Goal: Information Seeking & Learning: Find specific fact

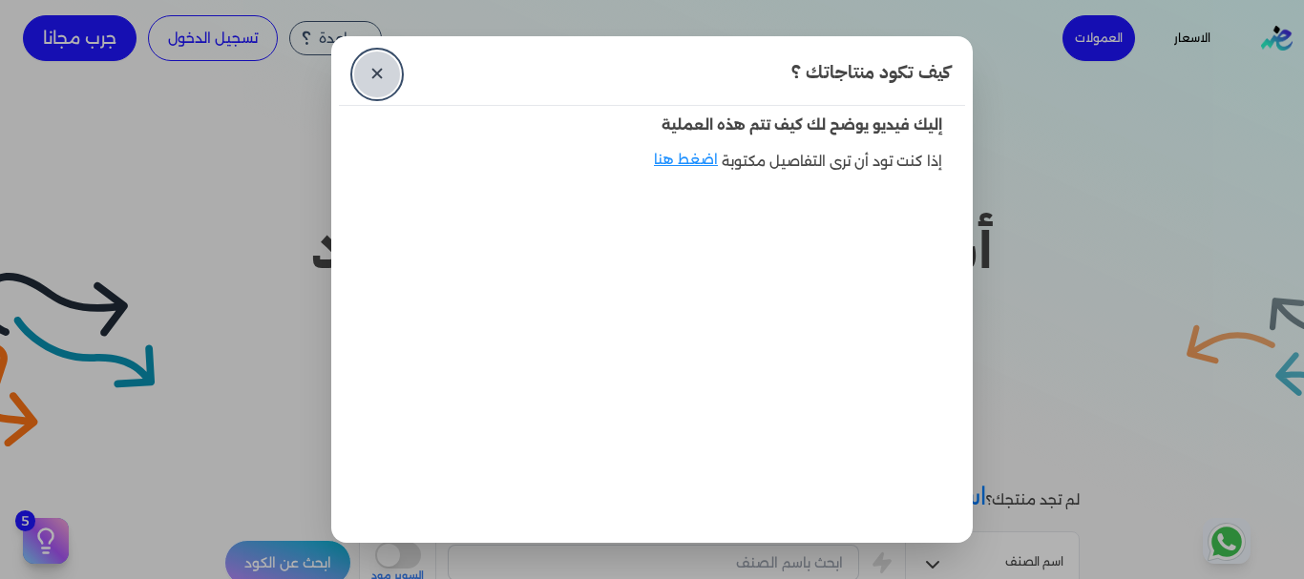
click at [365, 68] on link "✕" at bounding box center [377, 75] width 46 height 46
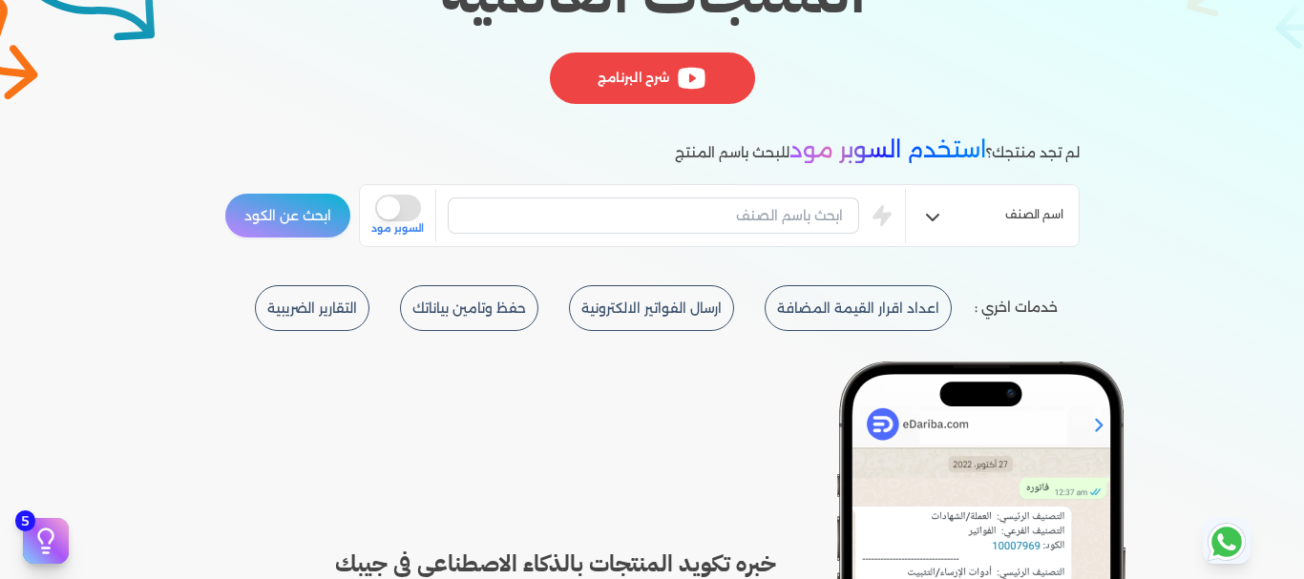
scroll to position [382, 0]
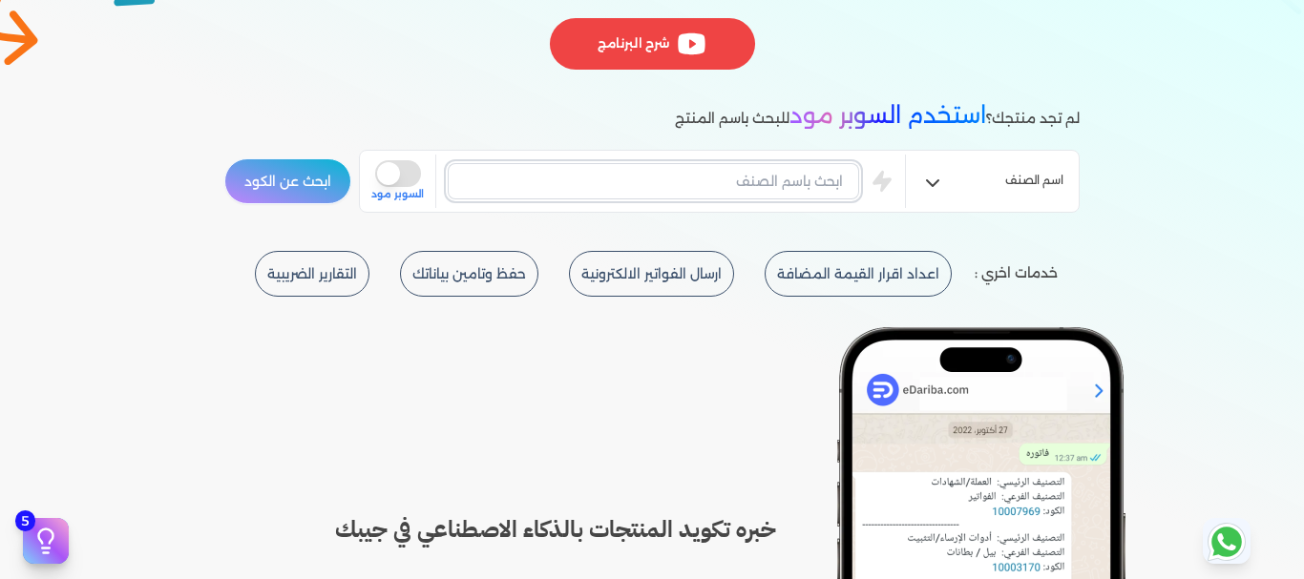
click at [711, 186] on input "text" at bounding box center [653, 181] width 411 height 36
click at [317, 174] on button "ابحث عن الكود" at bounding box center [287, 181] width 127 height 46
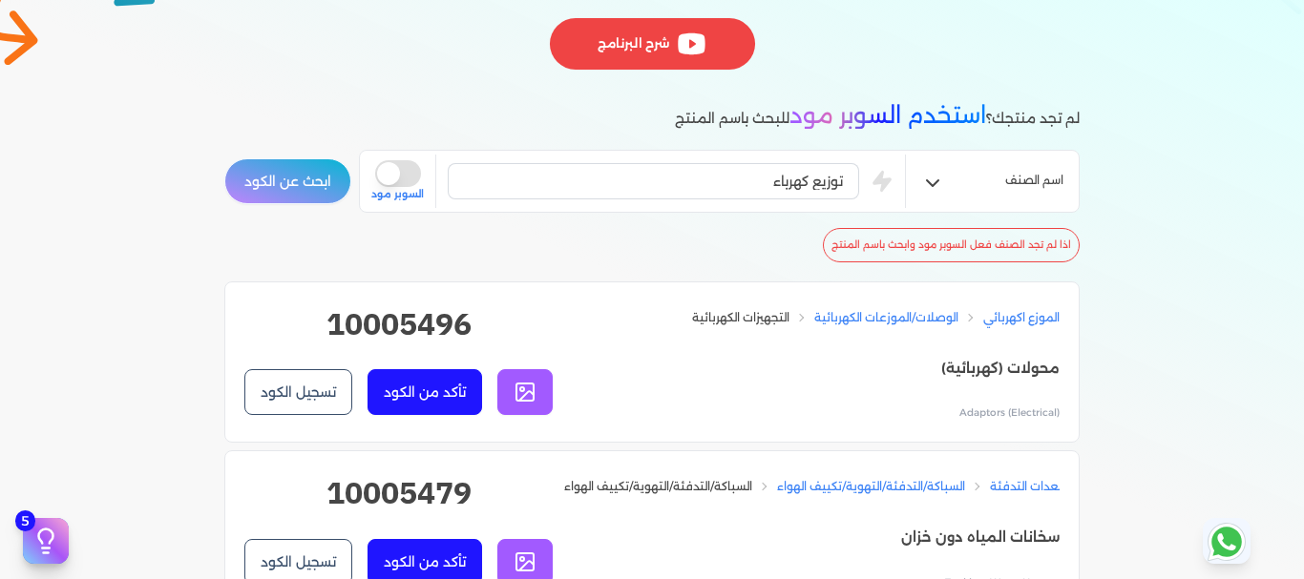
click at [428, 336] on h2 "10005496" at bounding box center [398, 332] width 308 height 61
click at [428, 335] on h2 "10005496" at bounding box center [398, 332] width 308 height 61
copy h2 "10005496"
drag, startPoint x: 768, startPoint y: 181, endPoint x: 855, endPoint y: 179, distance: 86.9
click at [855, 179] on input "توزيع كهرباء" at bounding box center [653, 181] width 411 height 36
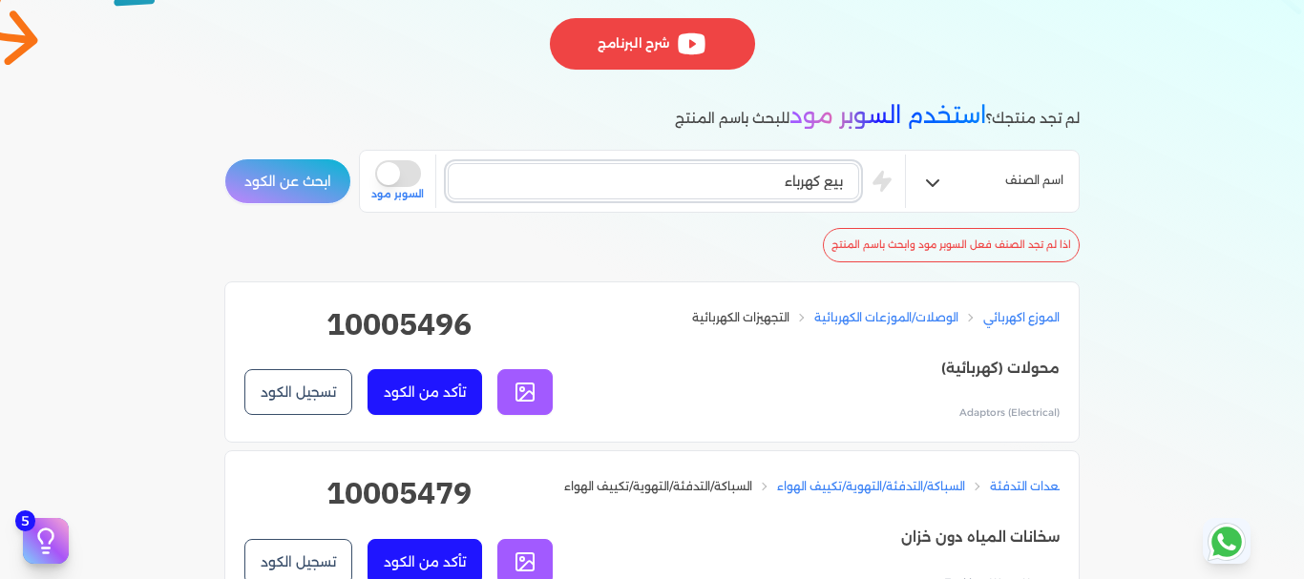
type input "بيع كهرباء"
click at [324, 178] on button "ابحث عن الكود" at bounding box center [287, 181] width 127 height 46
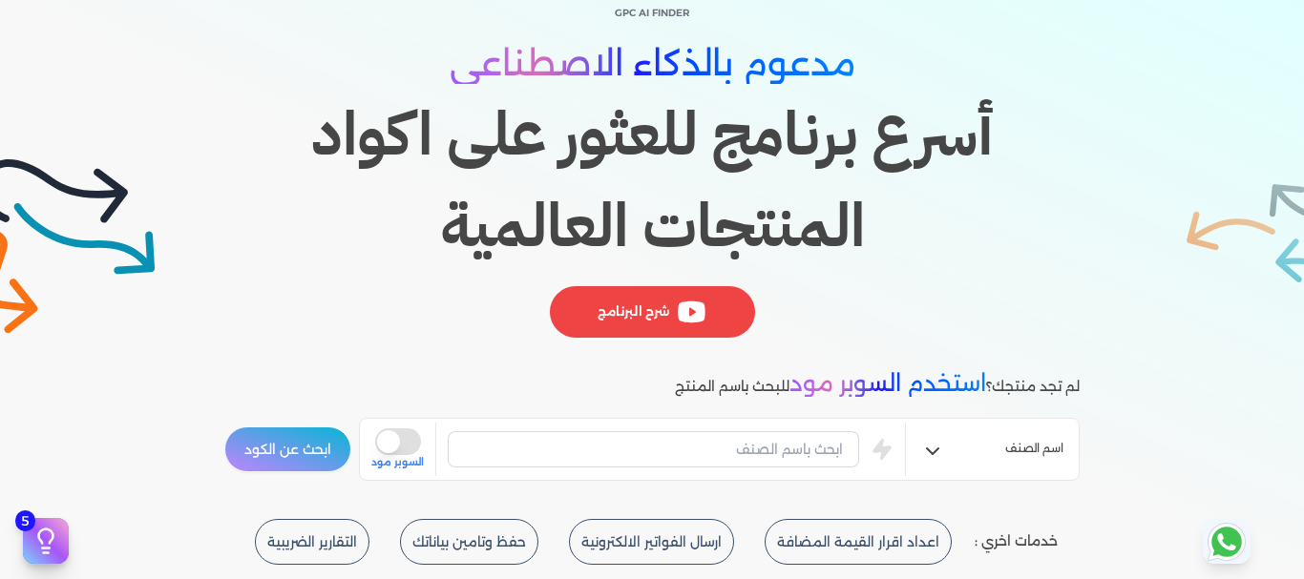
scroll to position [286, 0]
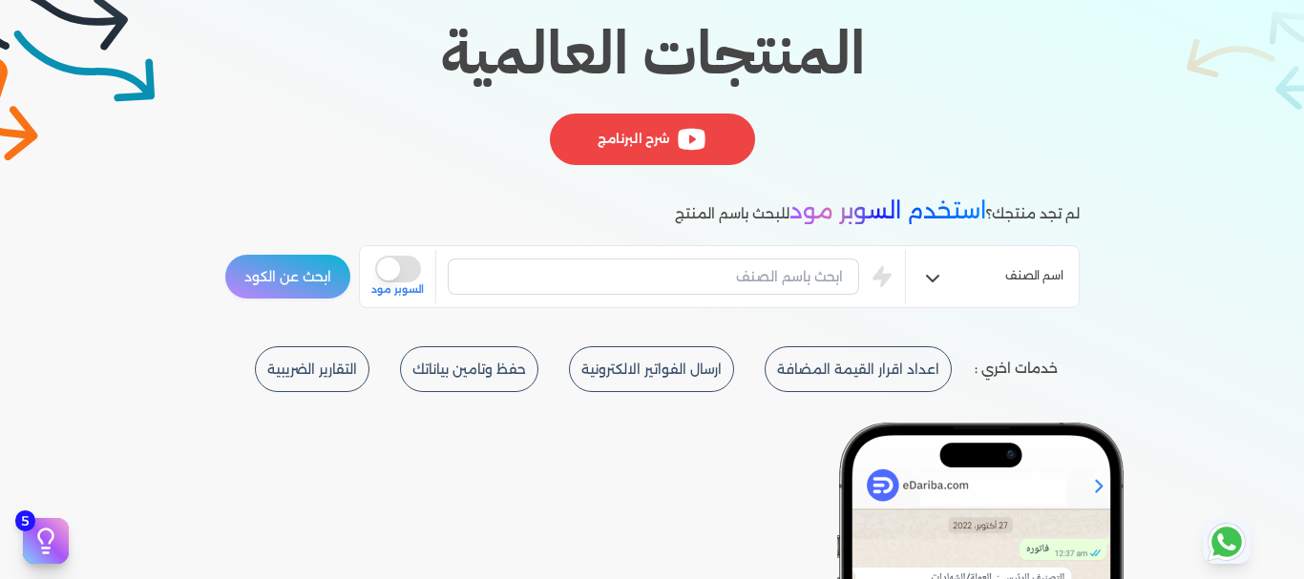
click at [936, 275] on icon "button" at bounding box center [932, 278] width 23 height 23
click at [769, 276] on input "text" at bounding box center [653, 277] width 411 height 36
click at [294, 282] on button "ابحث عن الكود" at bounding box center [287, 277] width 127 height 46
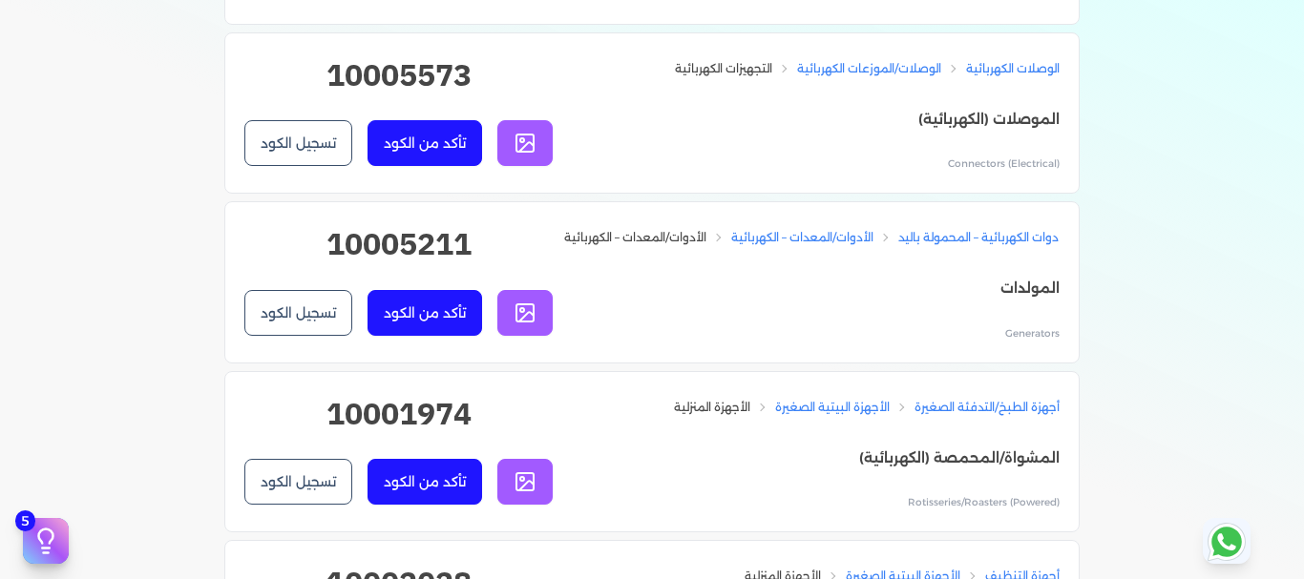
scroll to position [2004, 0]
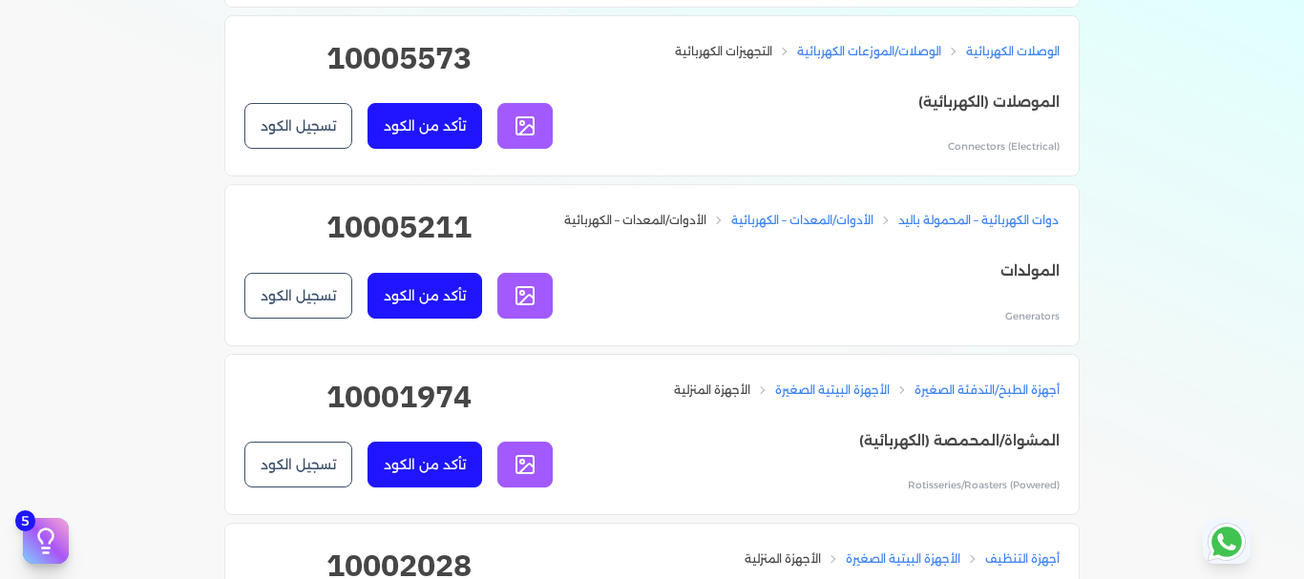
click at [431, 121] on button "تأكد من الكود" at bounding box center [424, 126] width 115 height 46
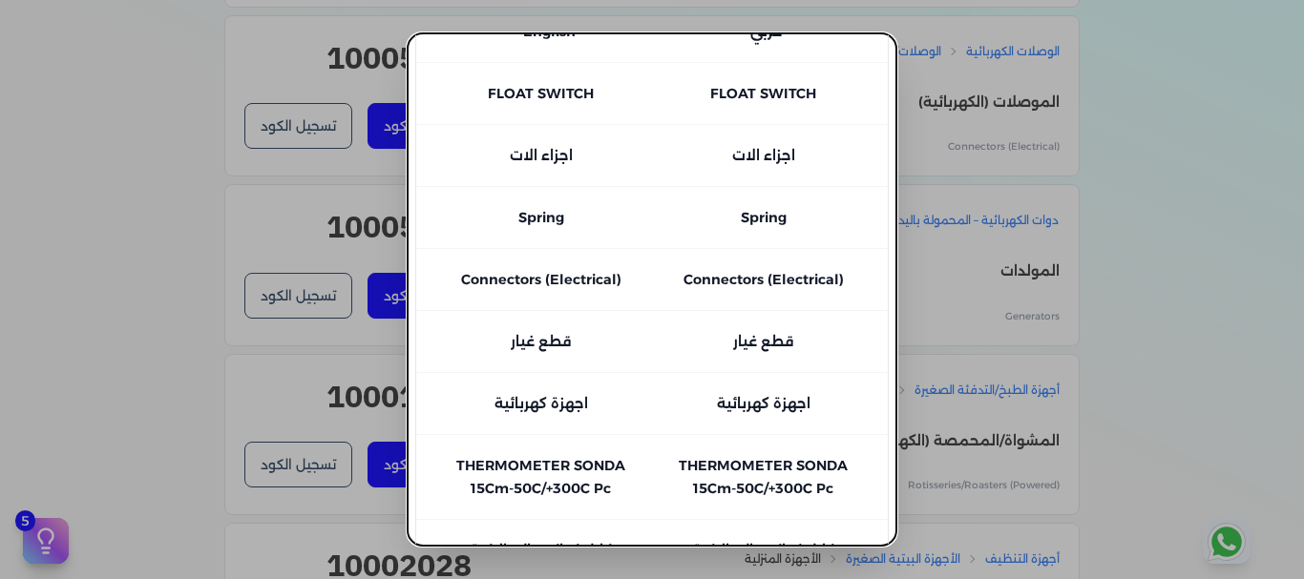
scroll to position [339, 0]
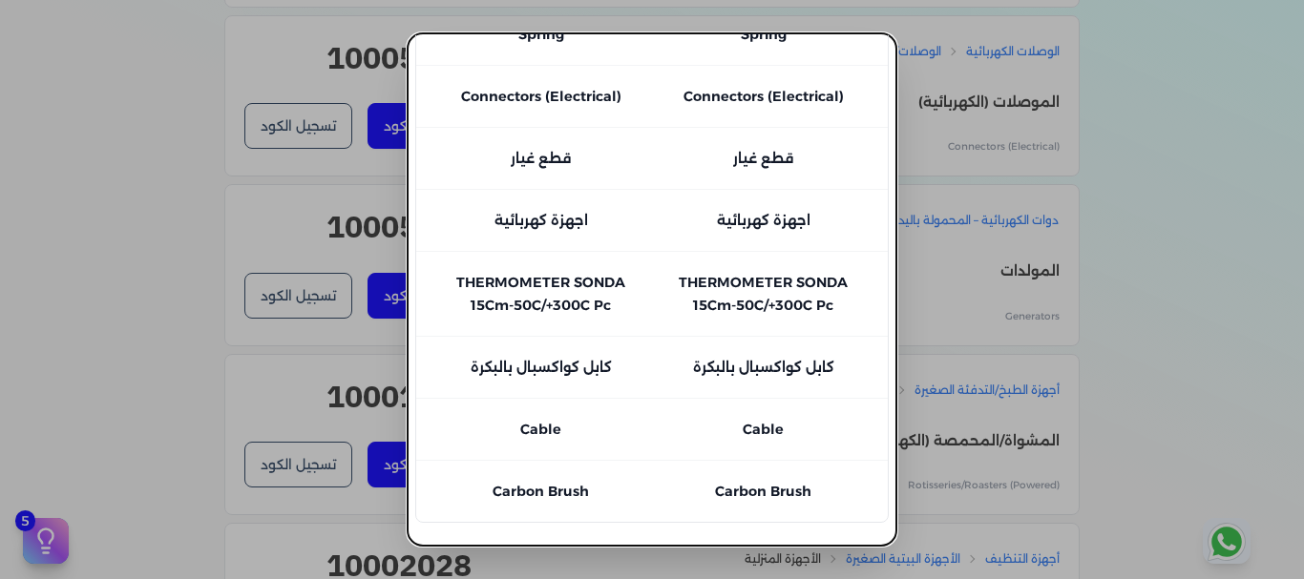
click at [1206, 240] on button "close" at bounding box center [652, 289] width 1304 height 579
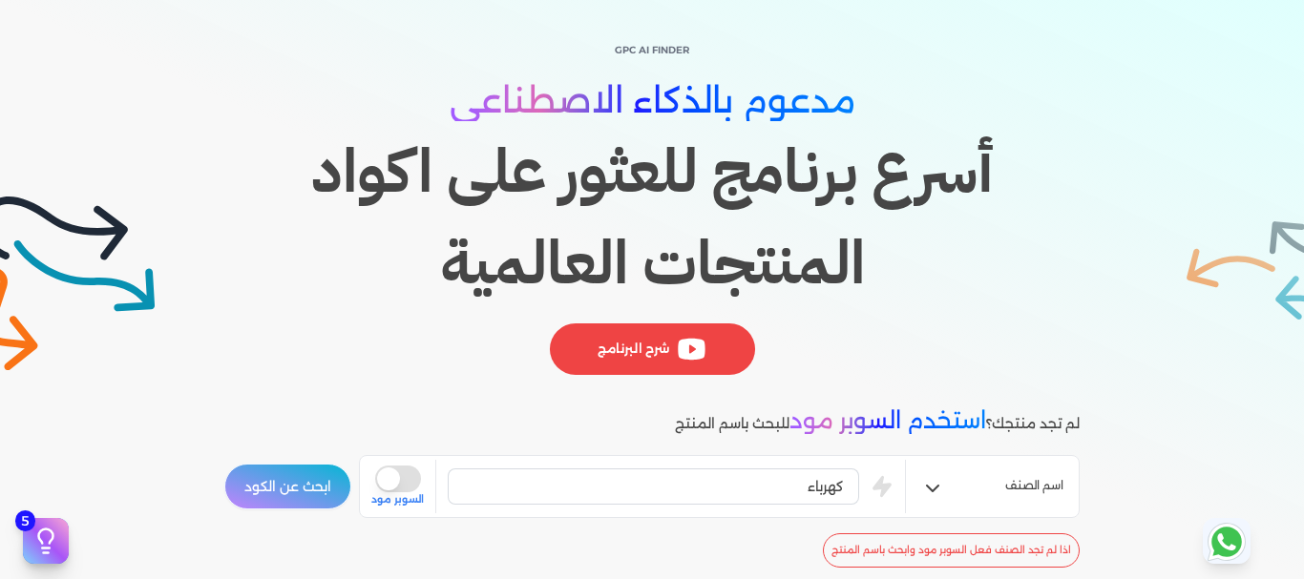
scroll to position [286, 0]
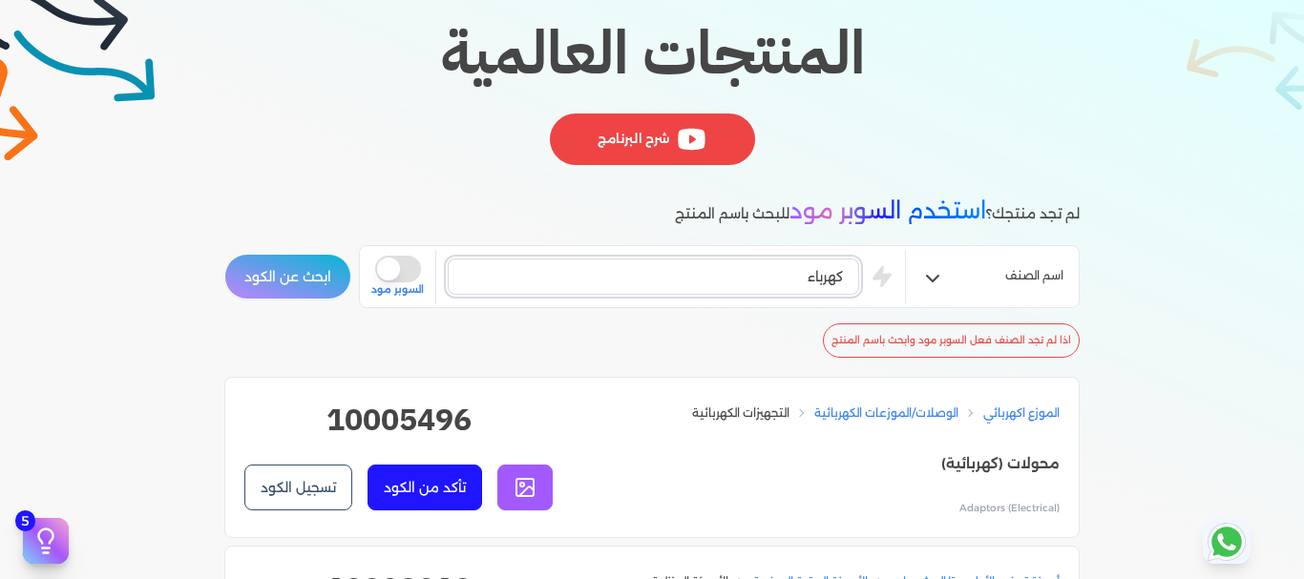
click at [815, 271] on input "كهرباء" at bounding box center [653, 277] width 411 height 36
type input "تيار كهربائي"
click at [302, 282] on button "ابحث عن الكود" at bounding box center [287, 277] width 127 height 46
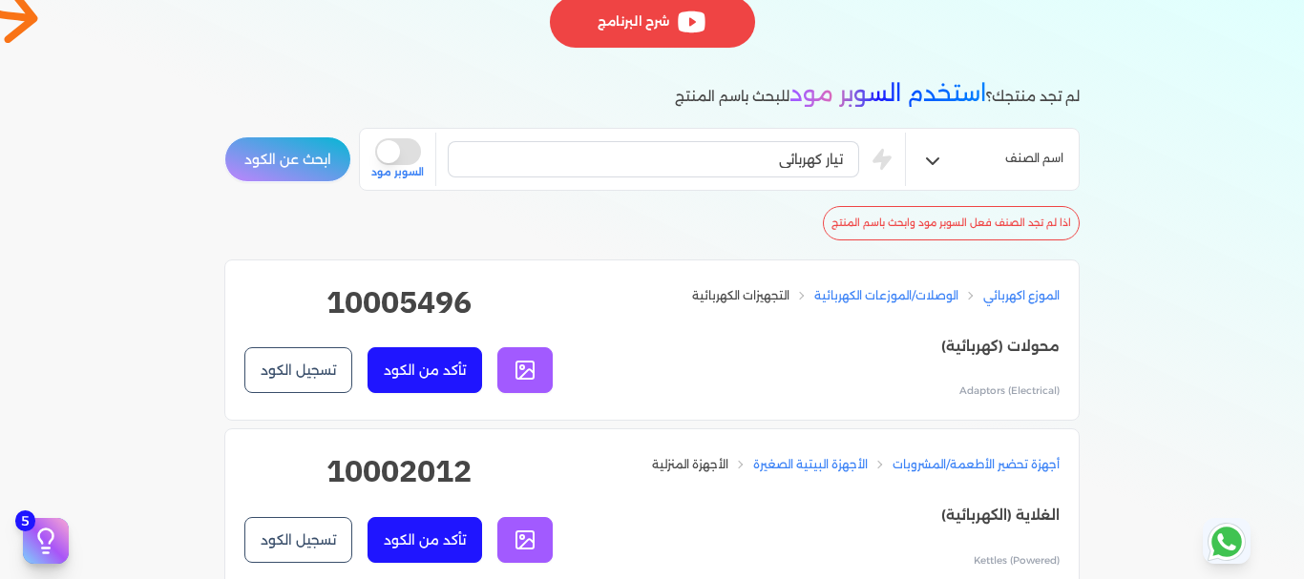
scroll to position [382, 0]
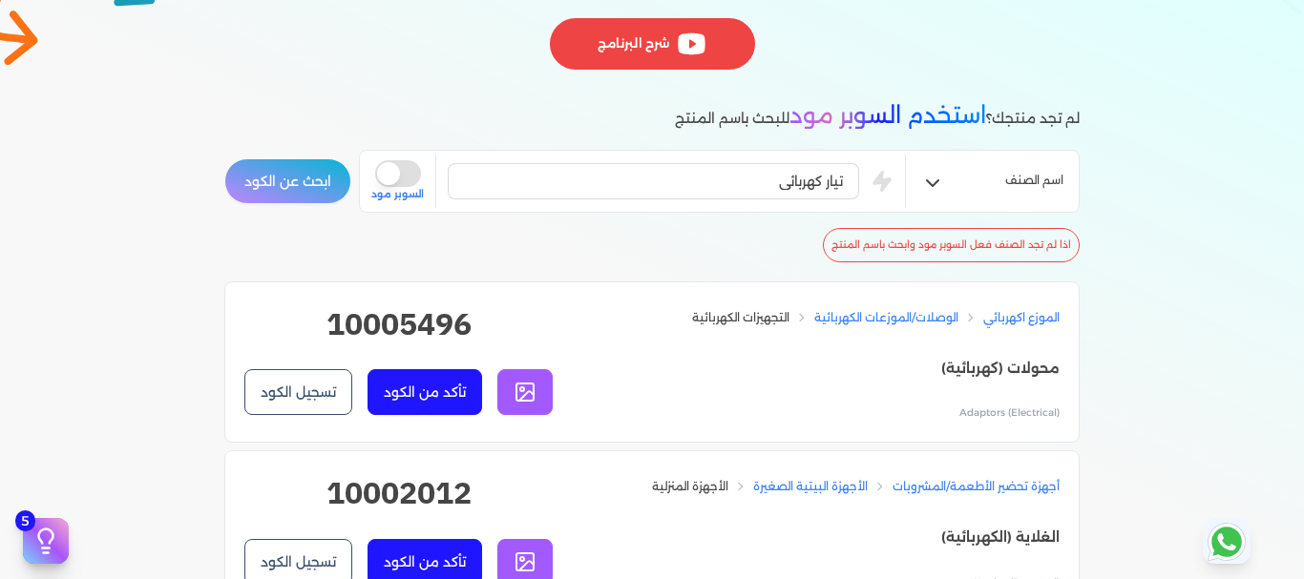
click at [400, 167] on button "is super mode" at bounding box center [398, 173] width 46 height 27
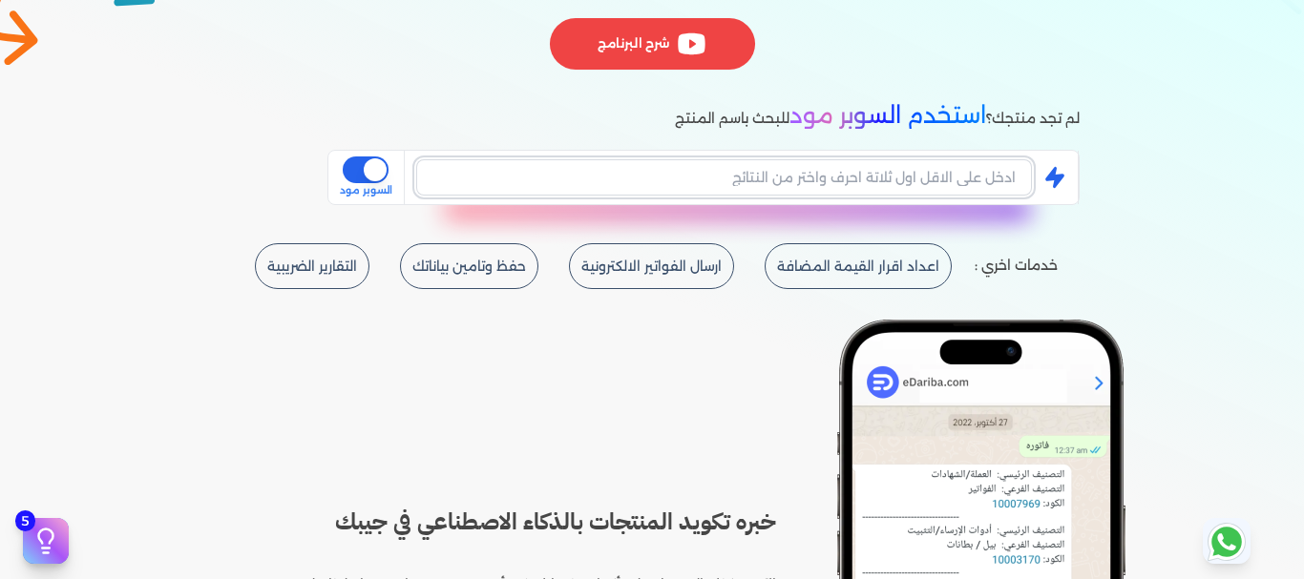
click at [875, 181] on input "text" at bounding box center [724, 177] width 616 height 36
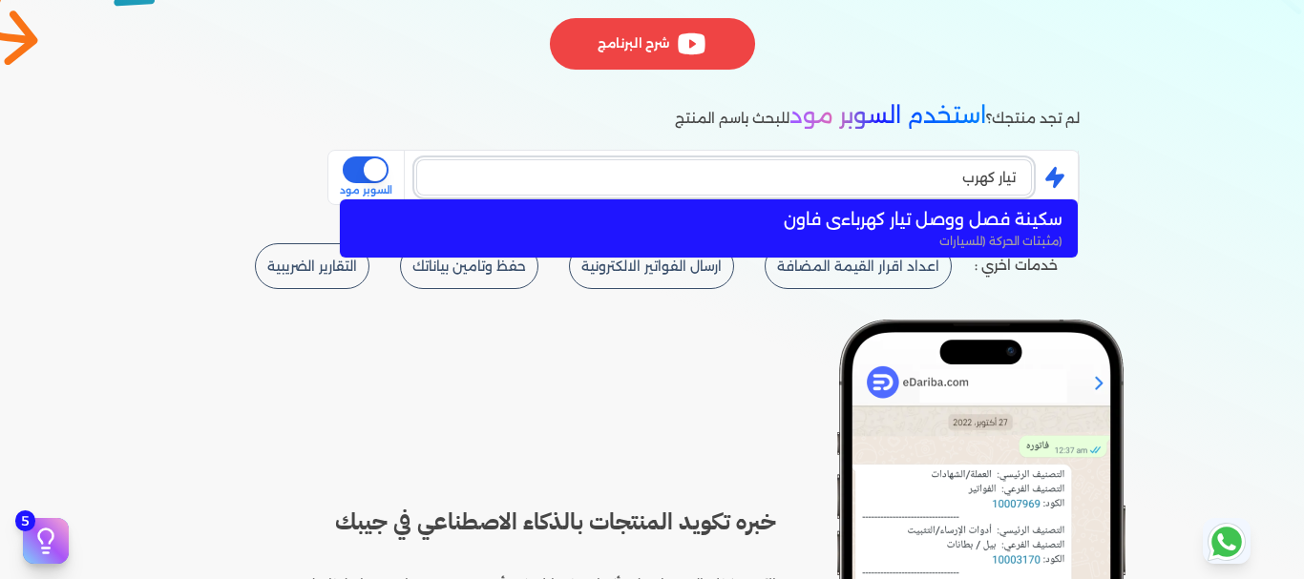
type input "تيار كهربا"
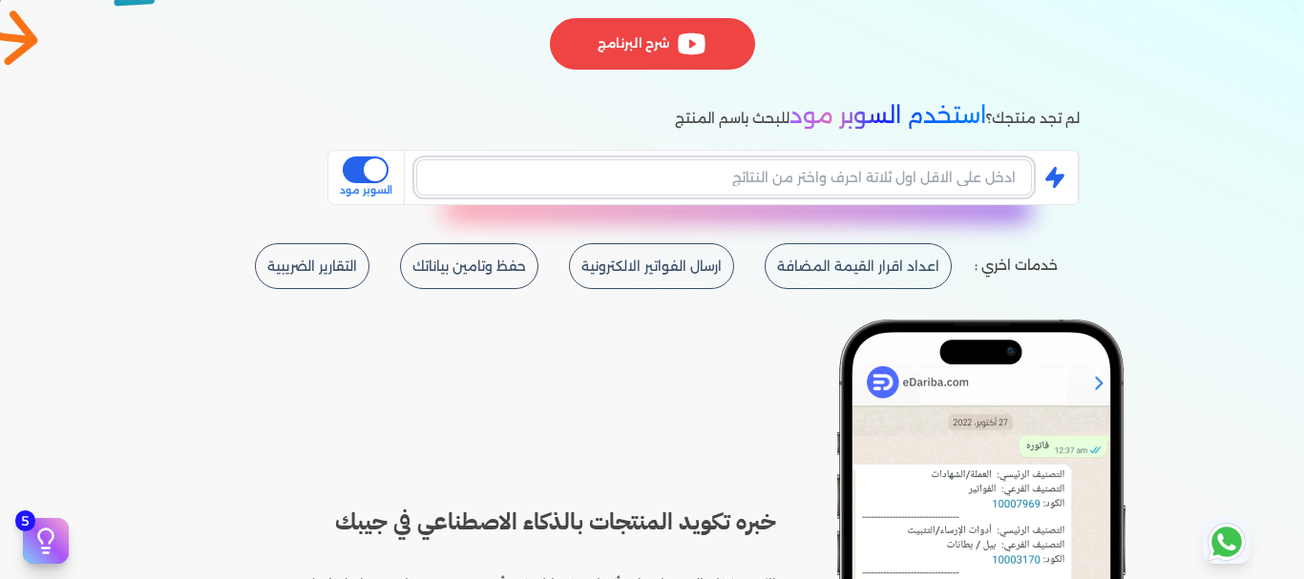
click at [981, 170] on input "text" at bounding box center [724, 177] width 616 height 36
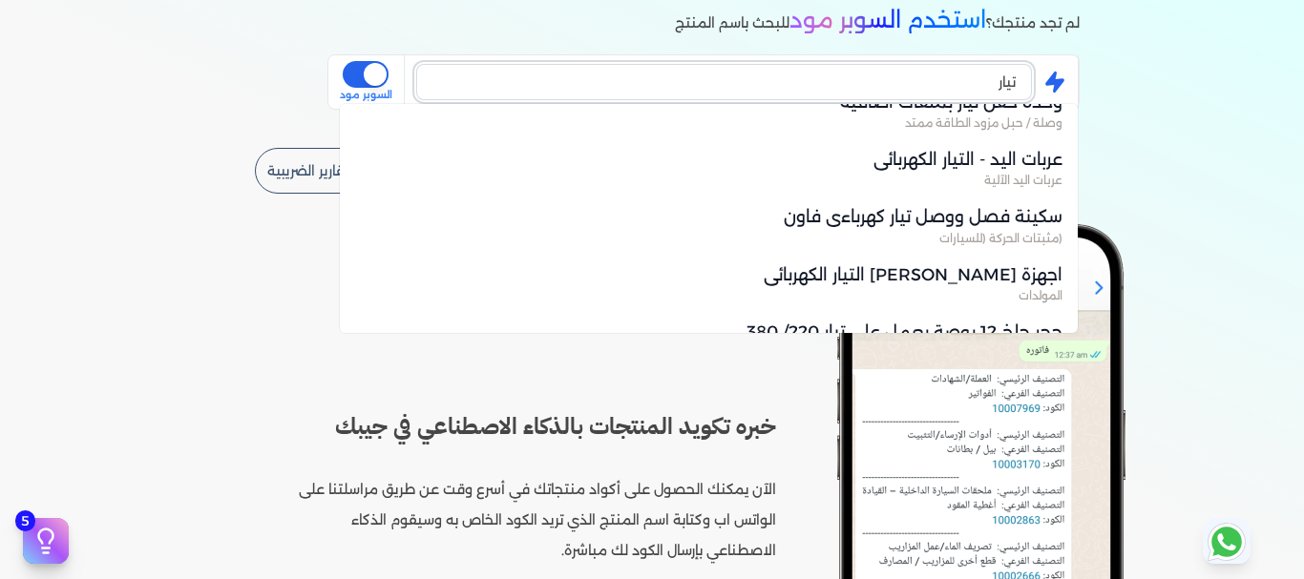
scroll to position [908, 0]
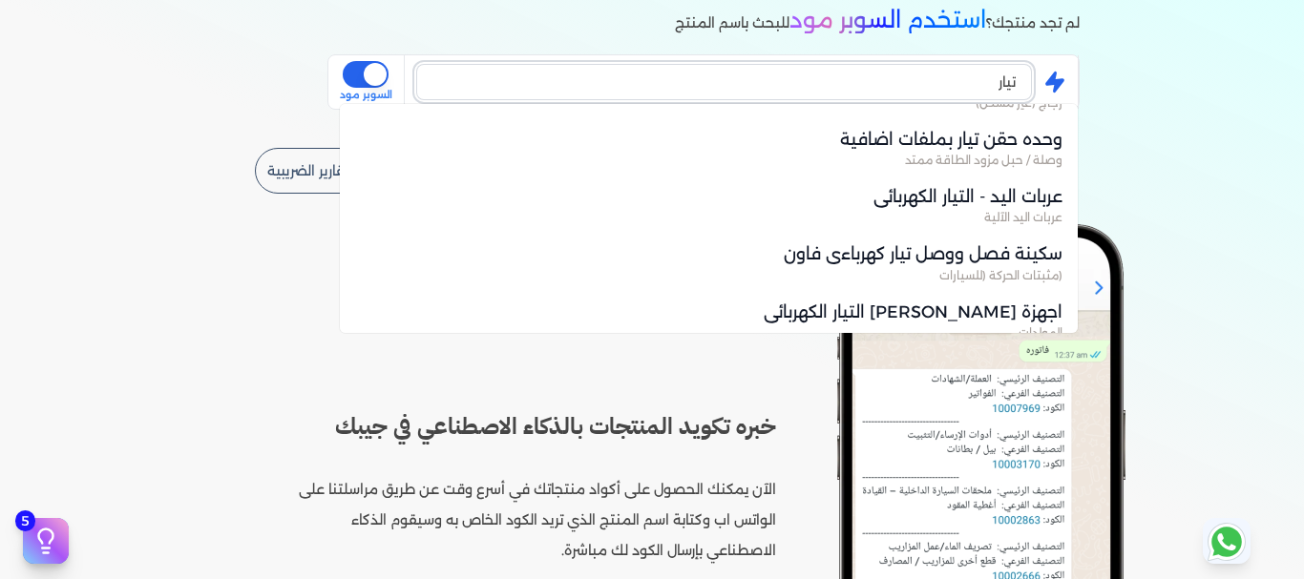
click at [1010, 84] on input "تيار" at bounding box center [724, 82] width 616 height 36
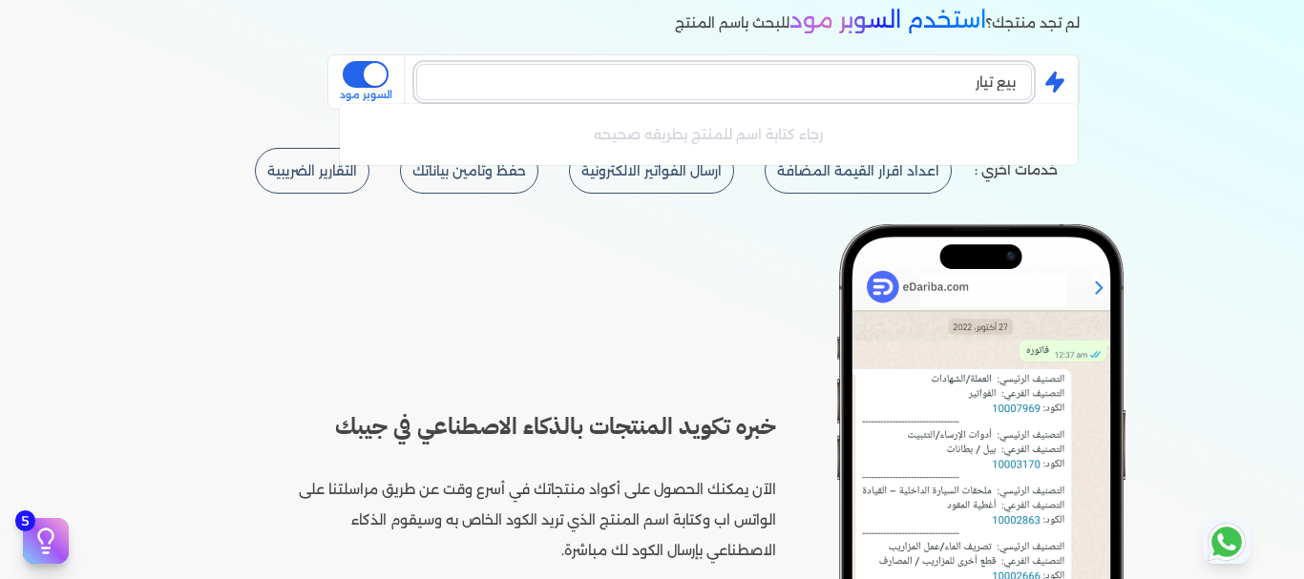
click at [1009, 80] on input "بيع تيار" at bounding box center [724, 82] width 616 height 36
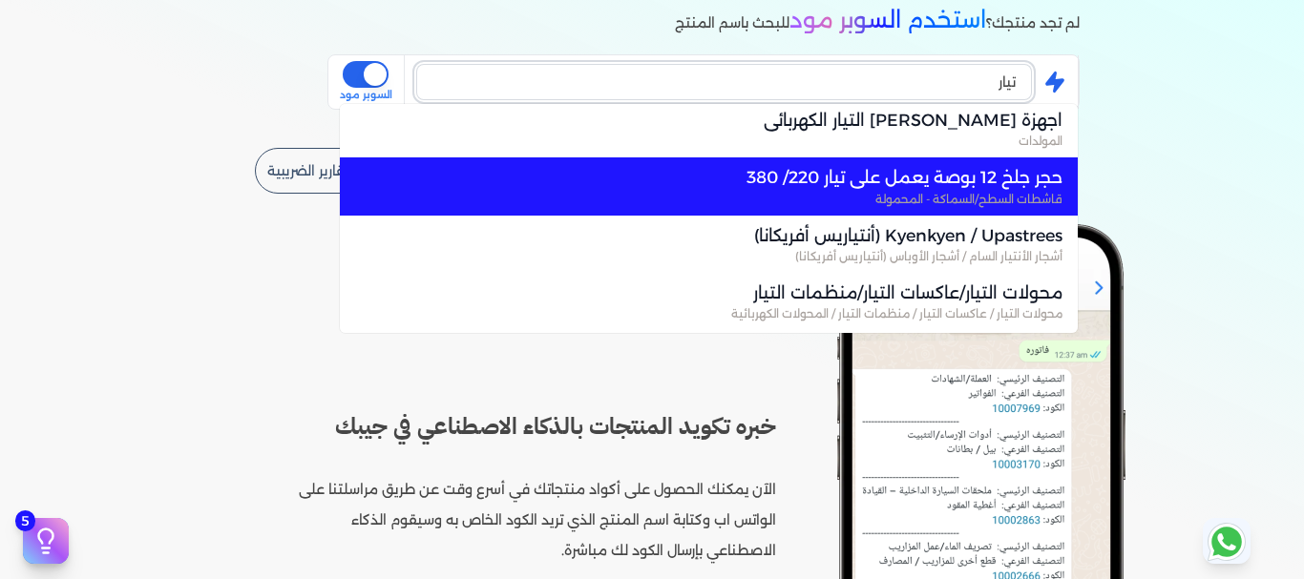
scroll to position [1145, 0]
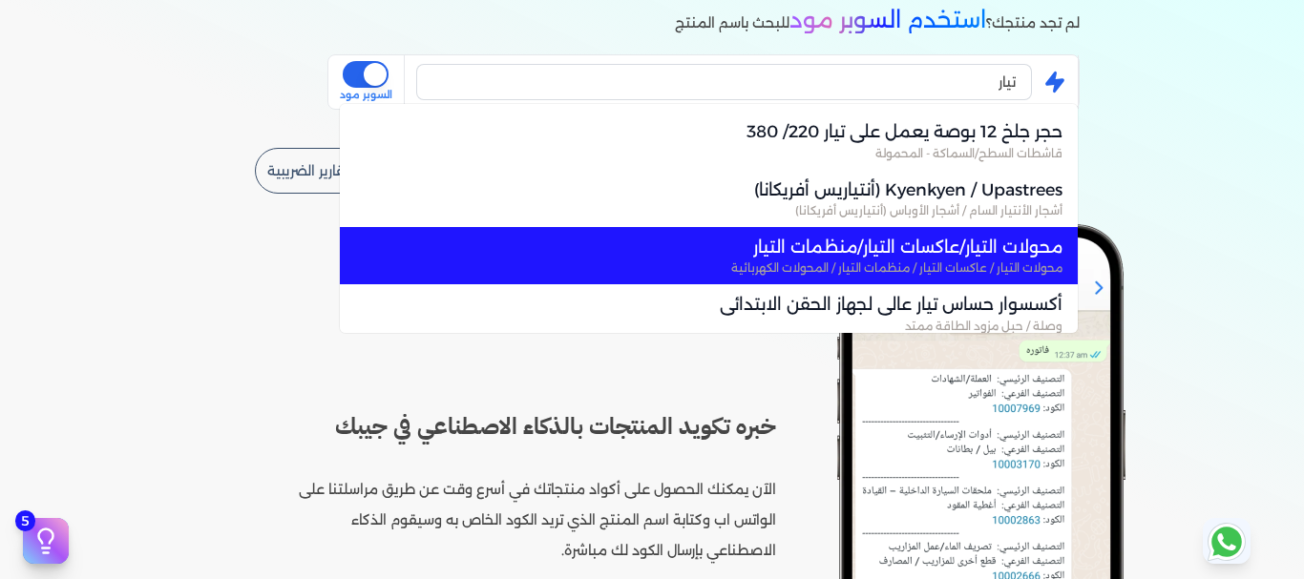
click at [899, 267] on span "محولات التيار / عاكسات التيار / منظمات التيار / المحولات الكهربائية" at bounding box center [720, 268] width 684 height 17
type input "محولات التيار/عاكسات التيار/منظمات التيار"
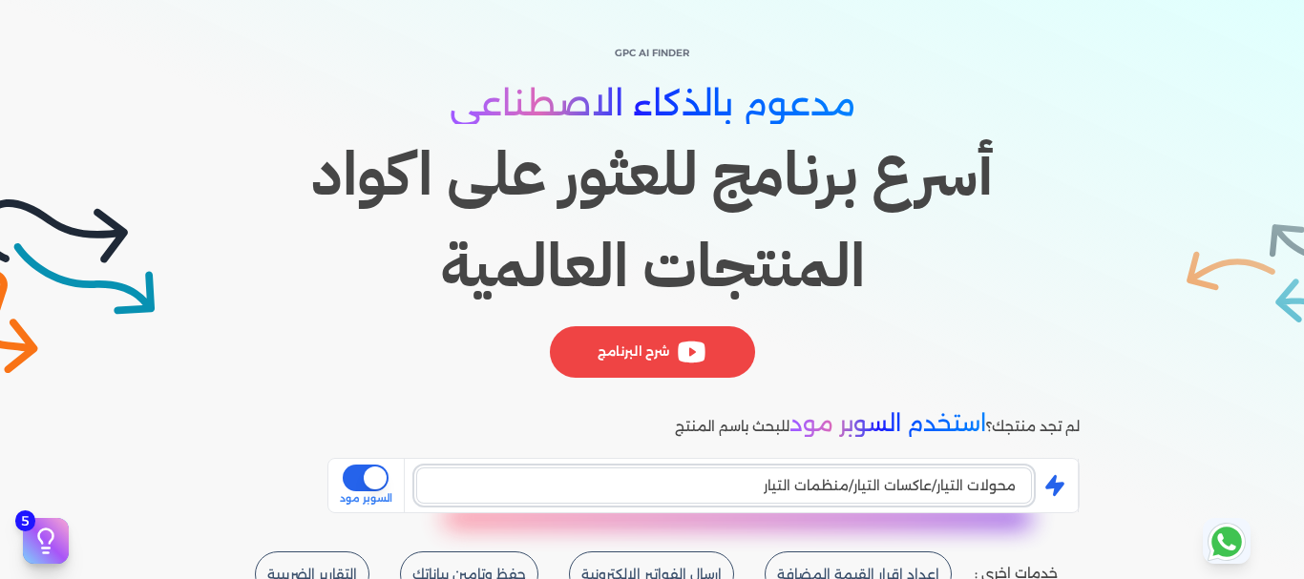
scroll to position [191, 0]
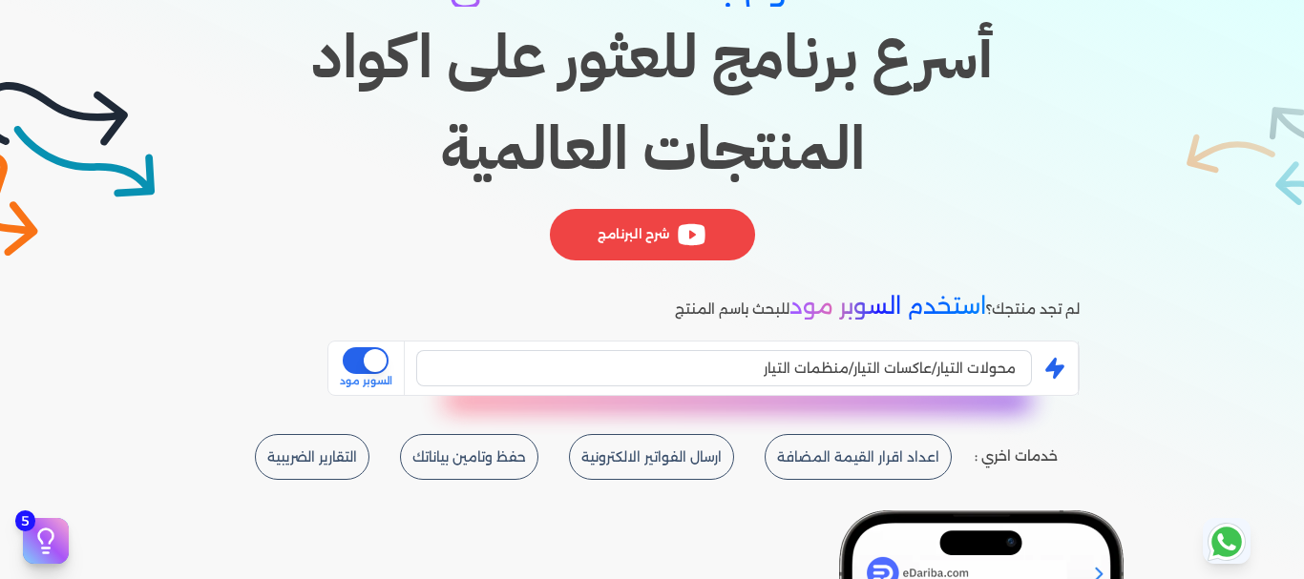
click at [379, 363] on button "is super mode" at bounding box center [366, 360] width 46 height 27
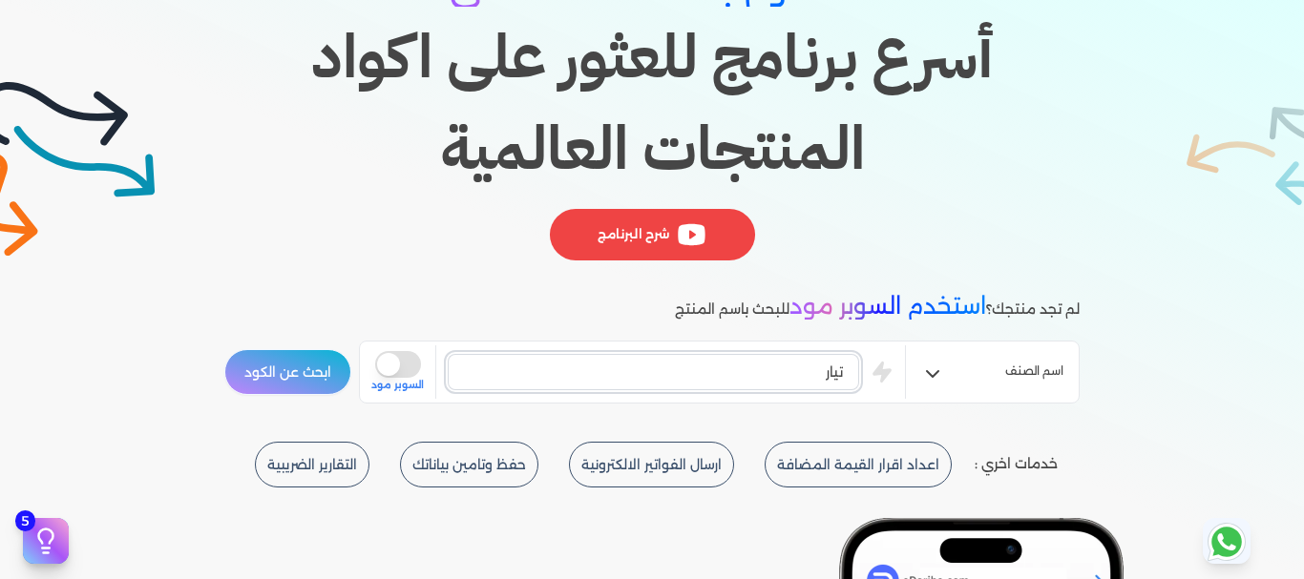
click at [721, 385] on input "تيار" at bounding box center [653, 372] width 411 height 36
click at [311, 378] on button "ابحث عن الكود" at bounding box center [287, 372] width 127 height 46
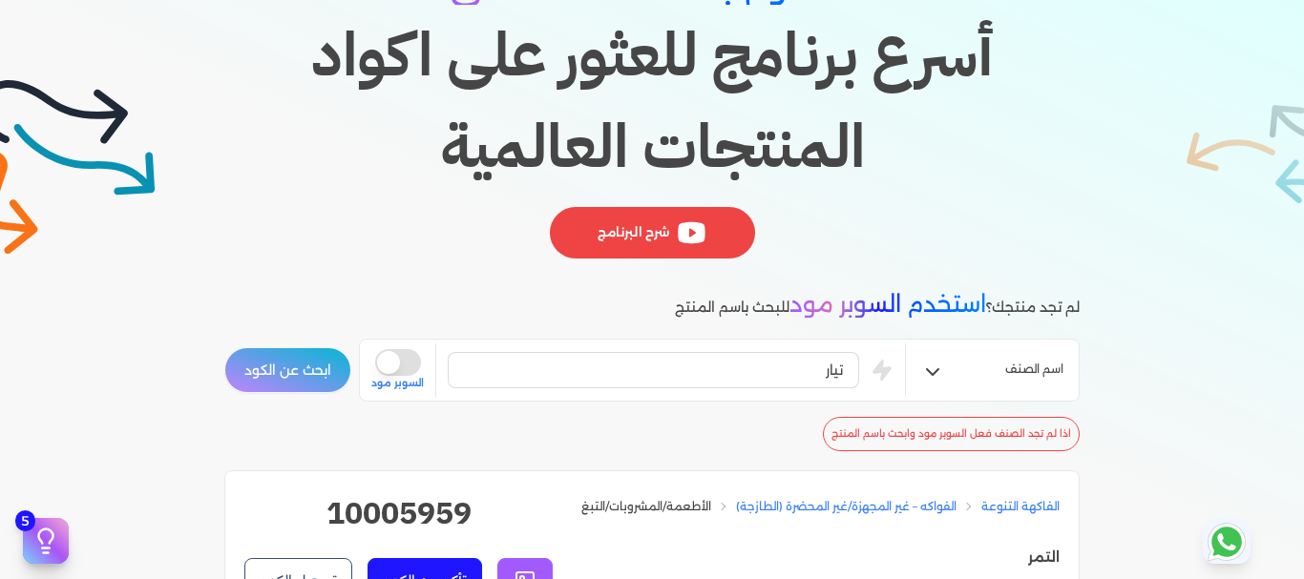
scroll to position [382, 0]
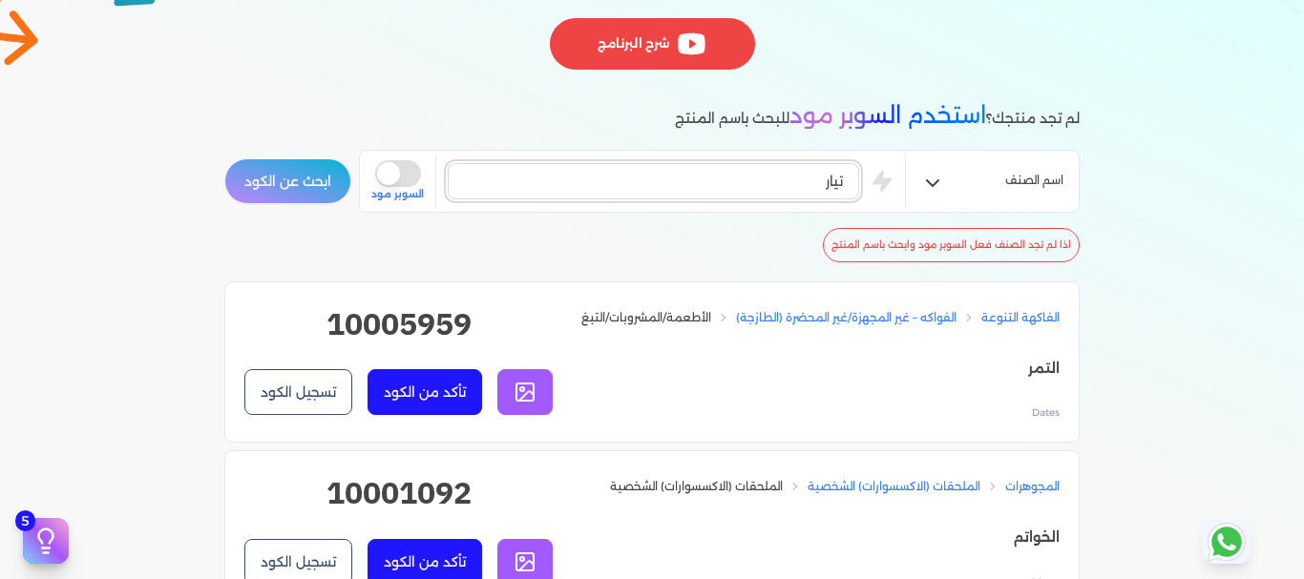
click at [810, 180] on input "تيار" at bounding box center [653, 181] width 411 height 36
type input "تيار كهرب"
click at [286, 181] on button "ابحث عن الكود" at bounding box center [287, 181] width 127 height 46
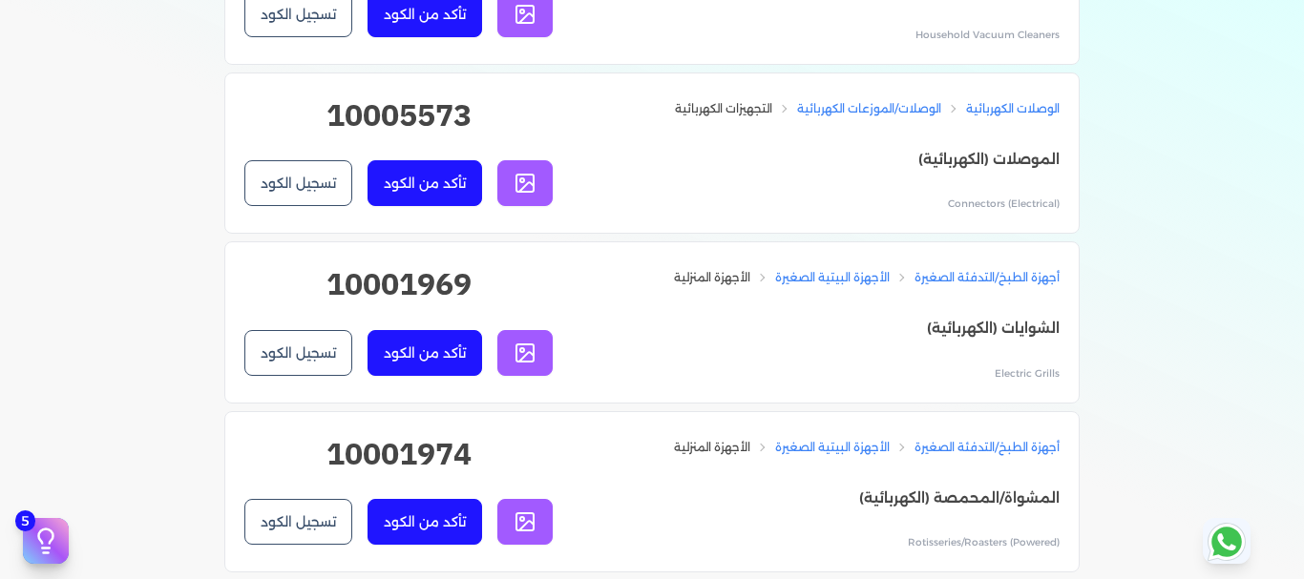
scroll to position [2386, 0]
